Goal: Information Seeking & Learning: Find specific page/section

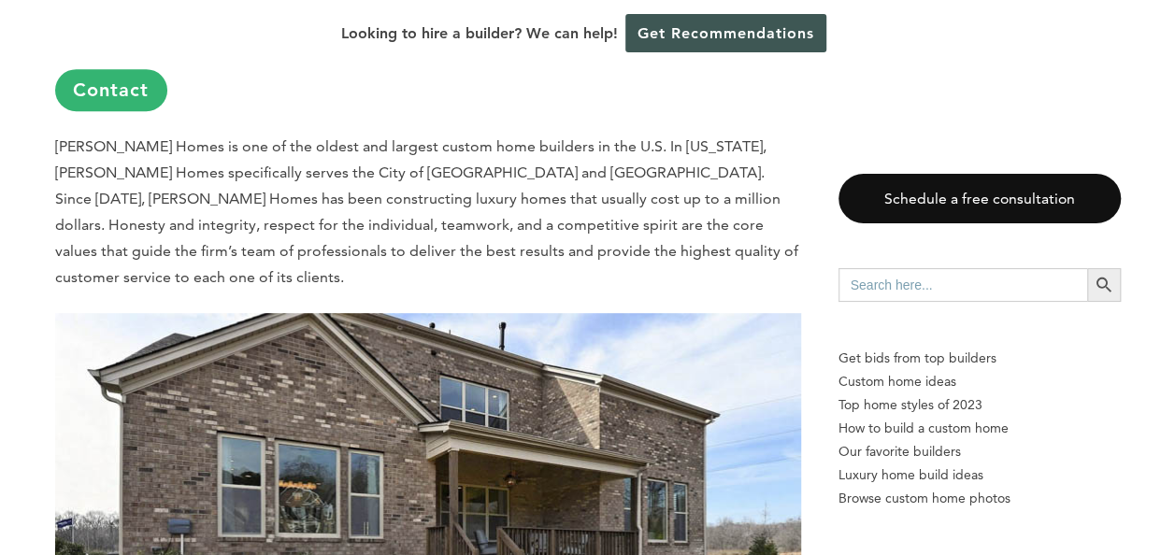
scroll to position [11011, 0]
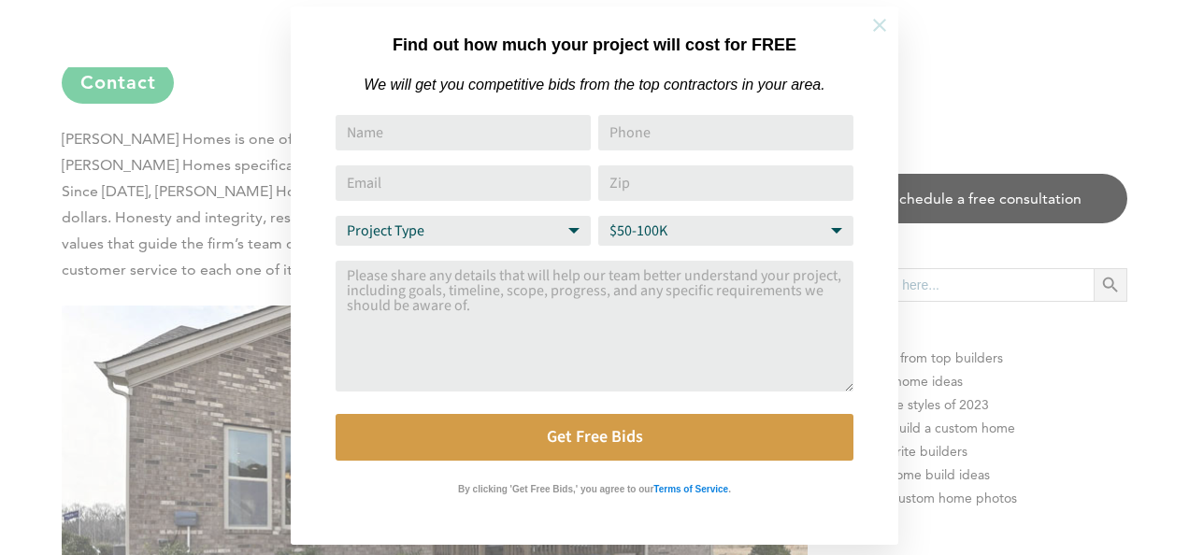
click at [876, 24] on icon at bounding box center [879, 25] width 13 height 13
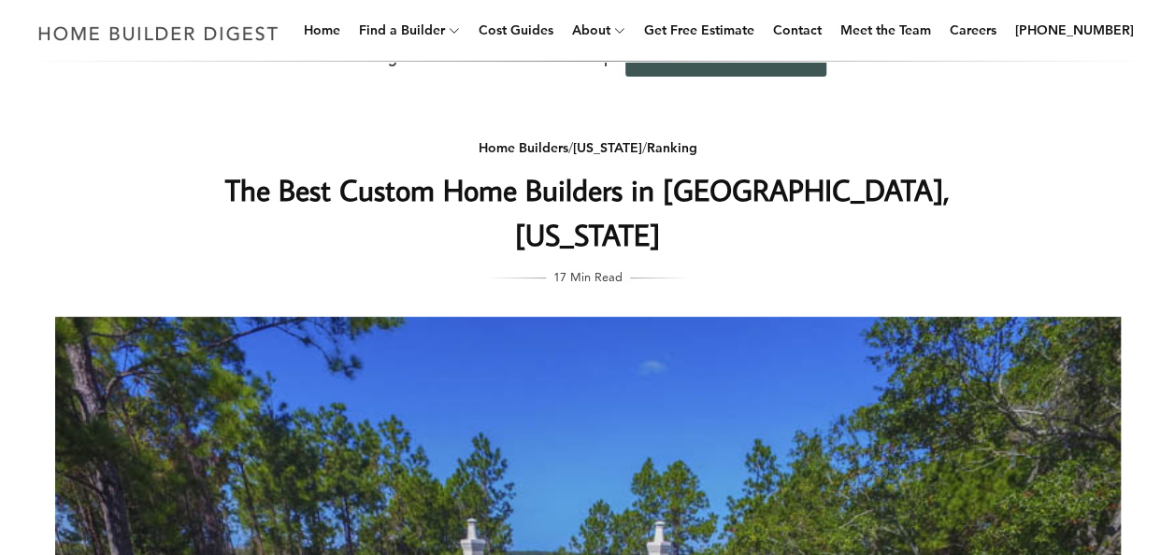
scroll to position [0, 0]
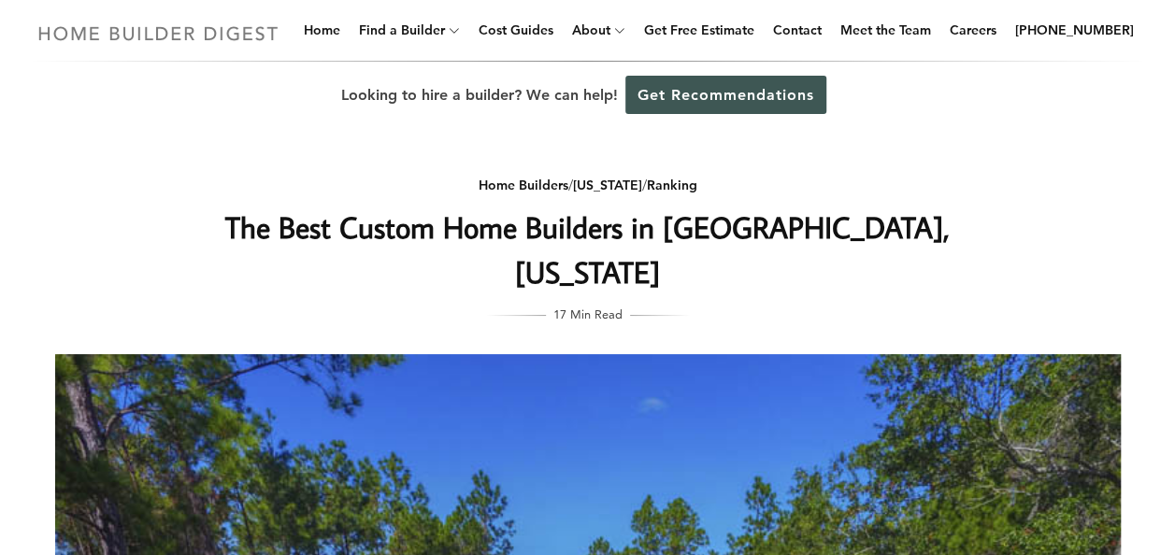
click at [135, 29] on img at bounding box center [158, 33] width 257 height 36
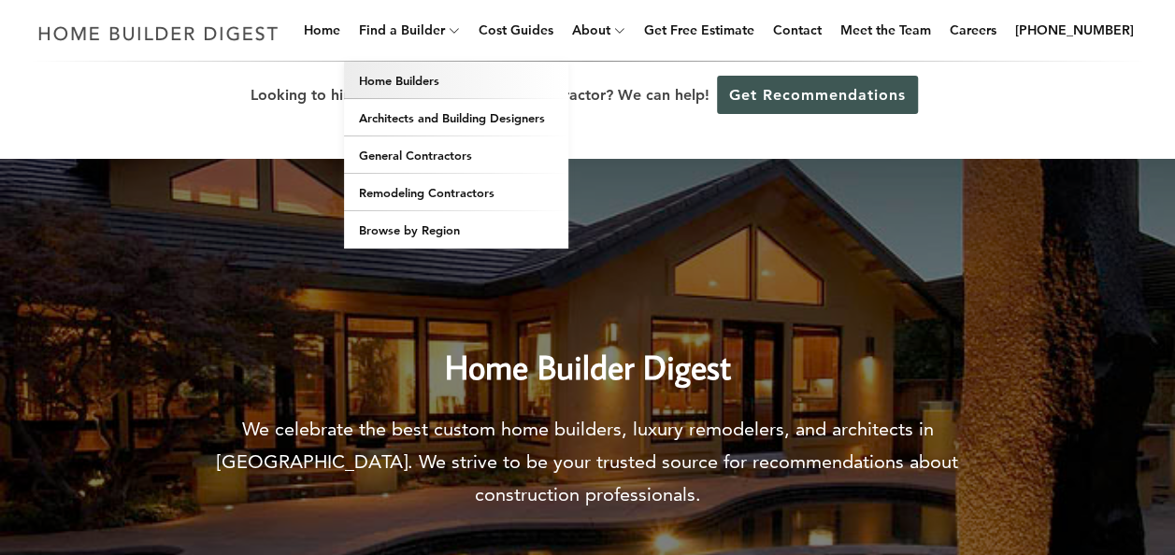
click at [426, 75] on link "Home Builders" at bounding box center [456, 80] width 224 height 37
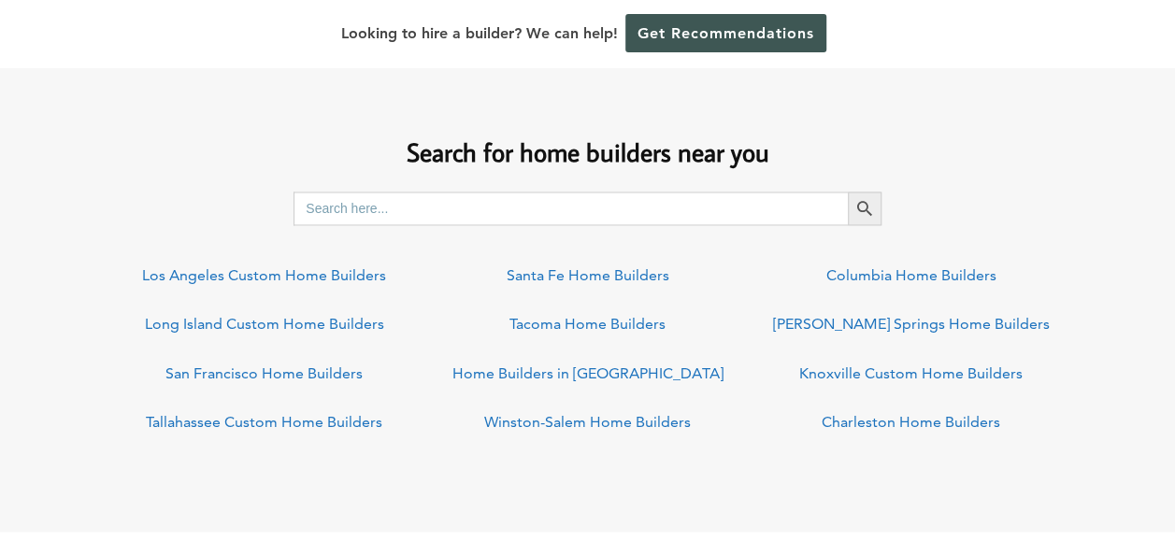
scroll to position [1401, 0]
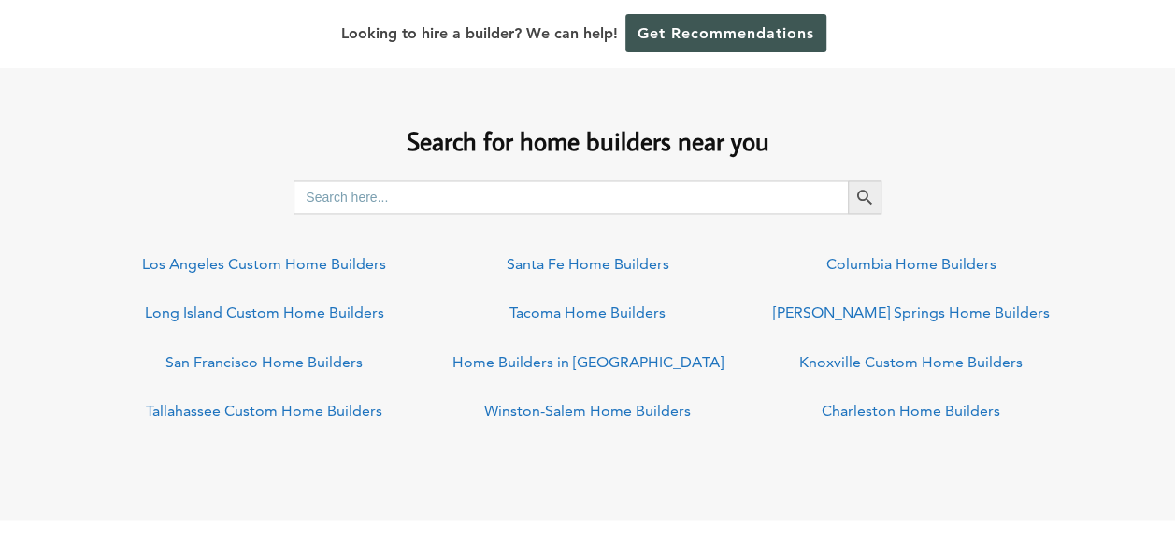
click at [406, 194] on input "Search for:" at bounding box center [570, 197] width 554 height 34
click at [854, 193] on span "submit" at bounding box center [864, 197] width 34 height 34
click at [559, 200] on input "Lake Norman" at bounding box center [570, 197] width 554 height 34
type input "L"
click at [847, 180] on button "Search Button" at bounding box center [864, 197] width 34 height 34
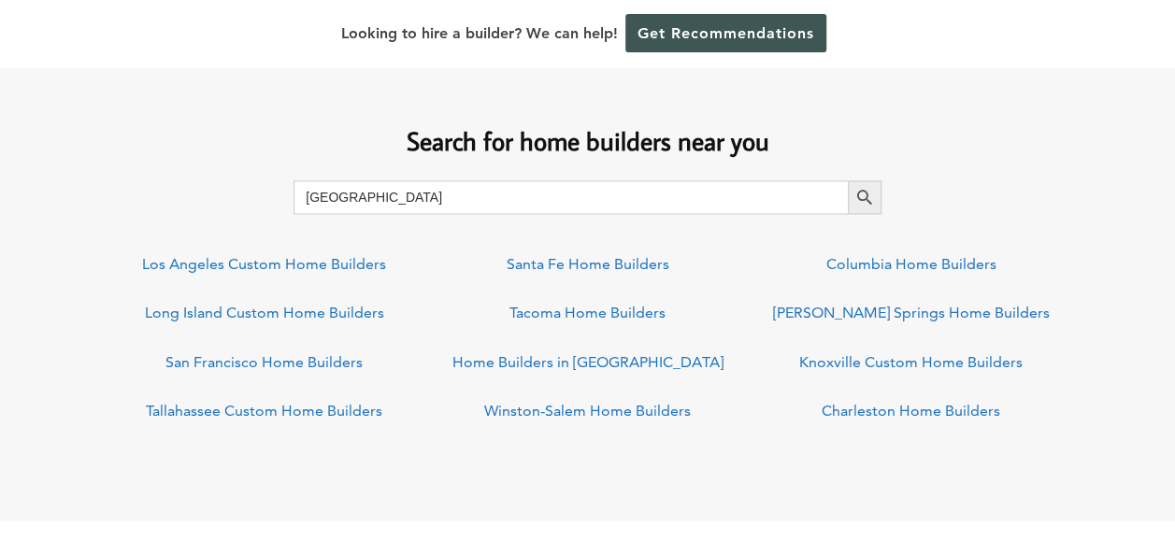
click at [336, 202] on input "Mooresville" at bounding box center [570, 197] width 554 height 34
type input "Charlotte"
click at [847, 180] on button "Search Button" at bounding box center [864, 197] width 34 height 34
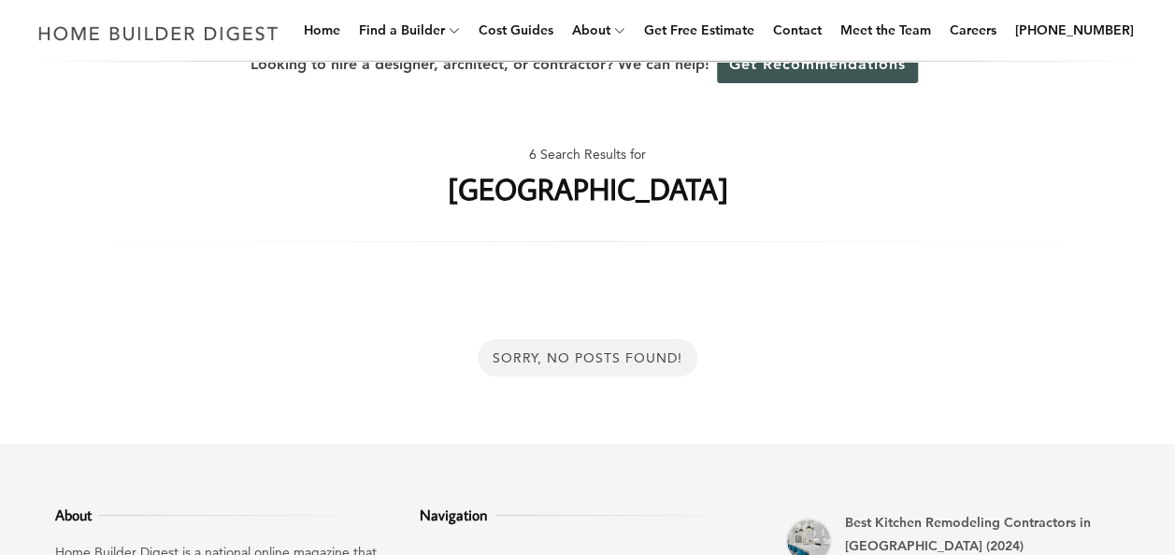
scroll to position [14, 0]
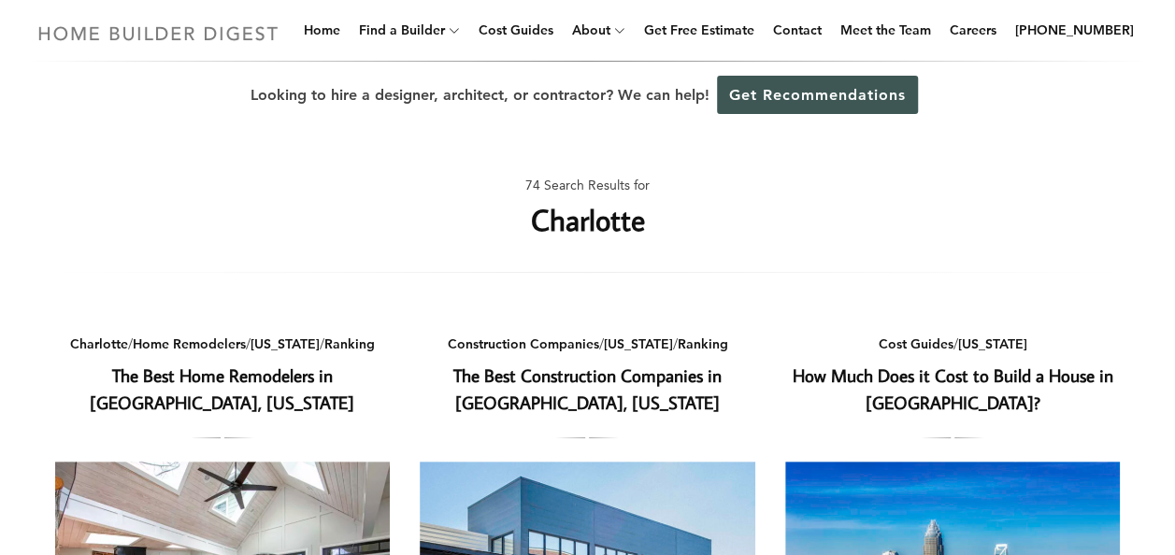
click at [120, 18] on img at bounding box center [158, 33] width 257 height 36
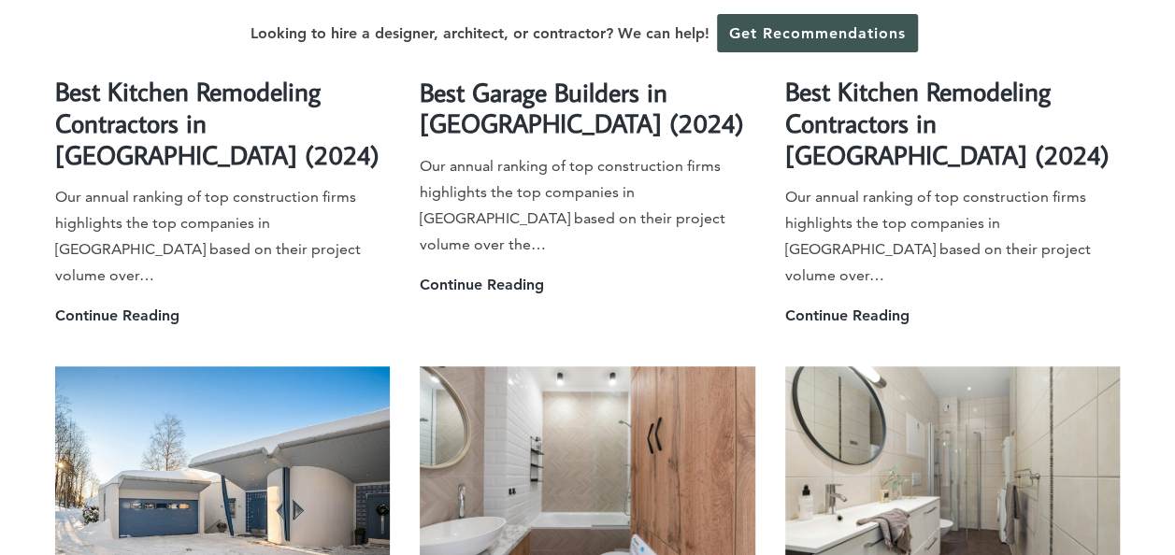
scroll to position [4080, 0]
